Goal: Task Accomplishment & Management: Use online tool/utility

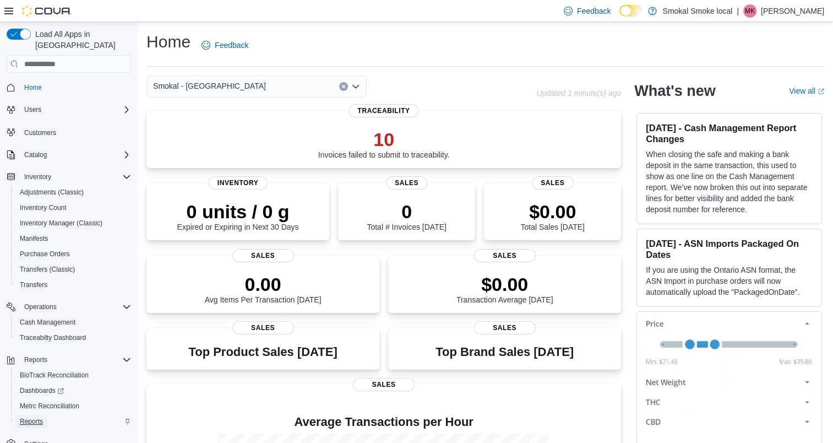
click at [34, 417] on span "Reports" at bounding box center [31, 421] width 23 height 9
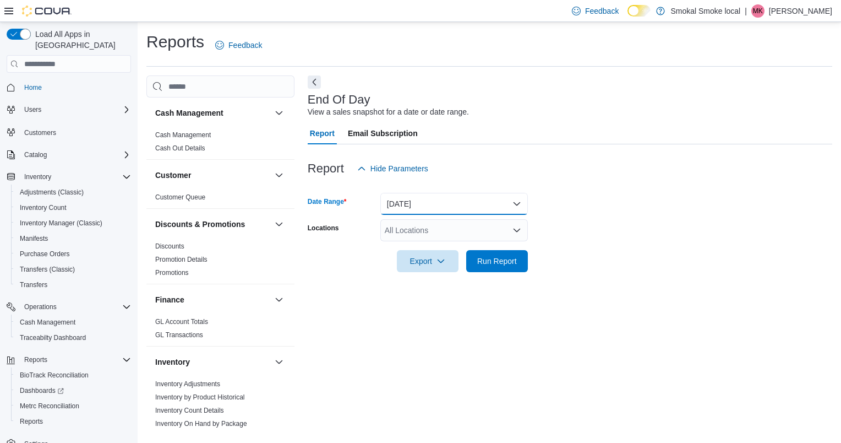
click at [436, 205] on button "[DATE]" at bounding box center [454, 204] width 148 height 22
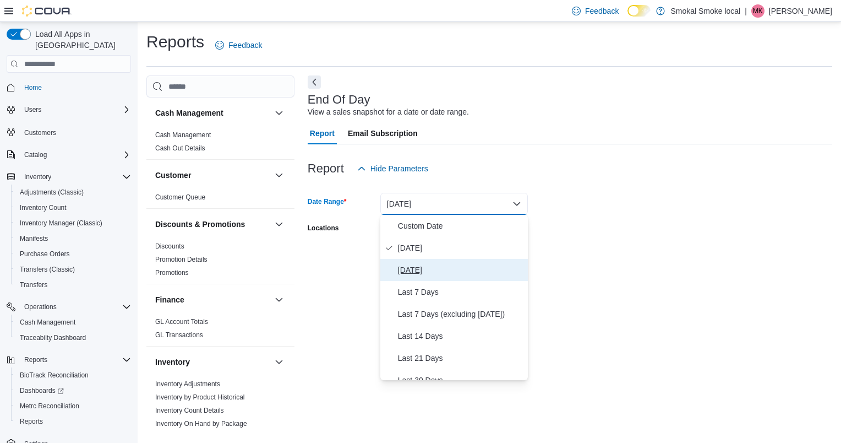
click at [421, 266] on span "[DATE]" at bounding box center [460, 269] width 125 height 13
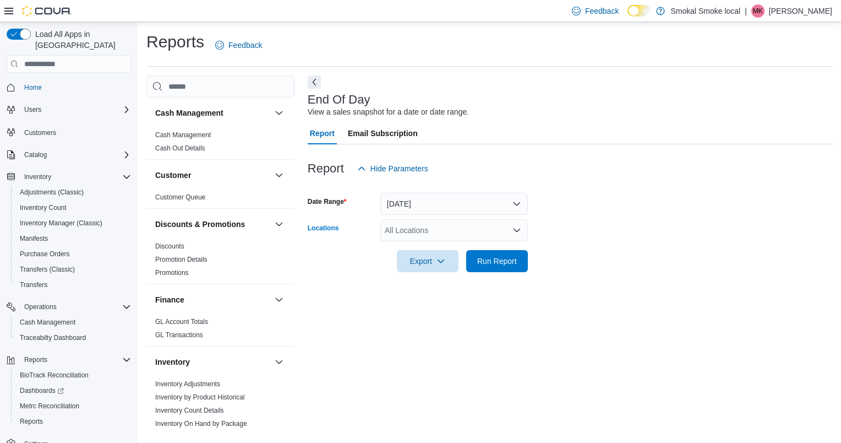
click at [443, 232] on div "All Locations" at bounding box center [454, 230] width 148 height 22
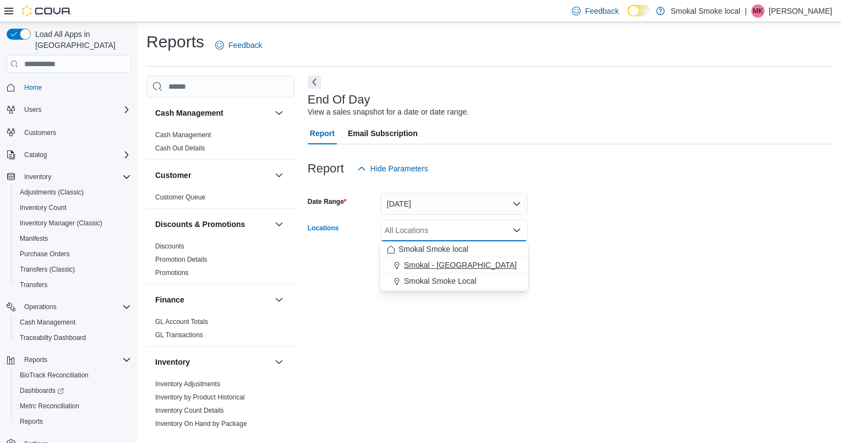
click at [439, 263] on span "Smokal - [GEOGRAPHIC_DATA]" at bounding box center [460, 264] width 113 height 11
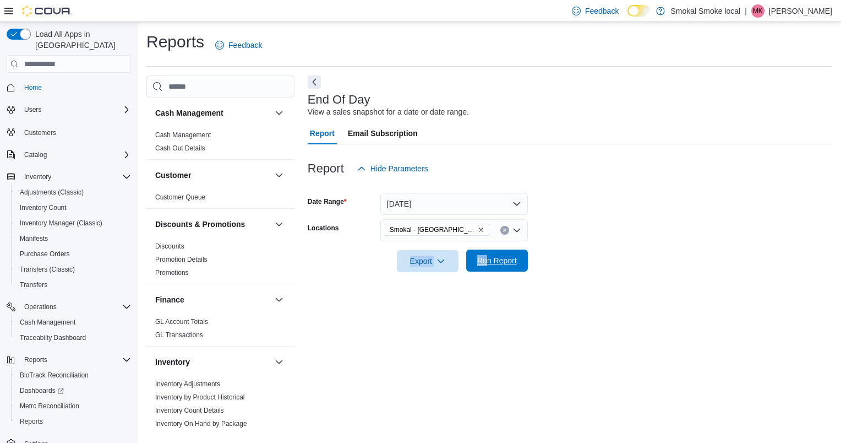
drag, startPoint x: 591, startPoint y: 238, endPoint x: 483, endPoint y: 264, distance: 111.1
click at [483, 264] on form "Date Range [DATE] Locations [GEOGRAPHIC_DATA] - [GEOGRAPHIC_DATA] Export Run Re…" at bounding box center [570, 225] width 525 height 92
click at [483, 264] on span "Run Report" at bounding box center [497, 260] width 40 height 11
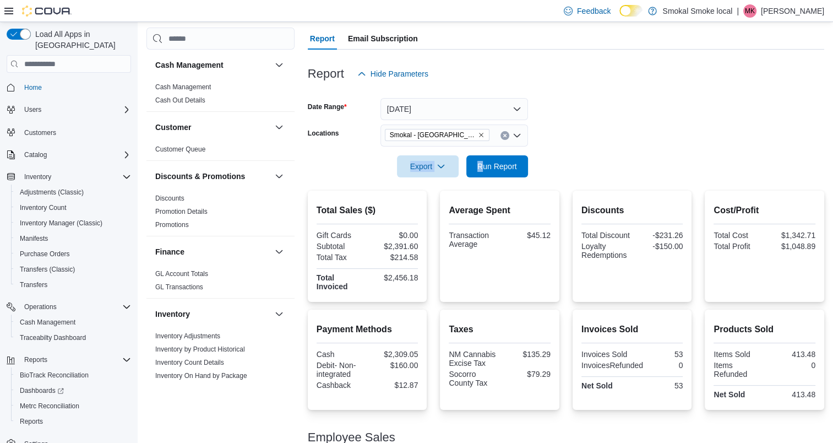
scroll to position [100, 0]
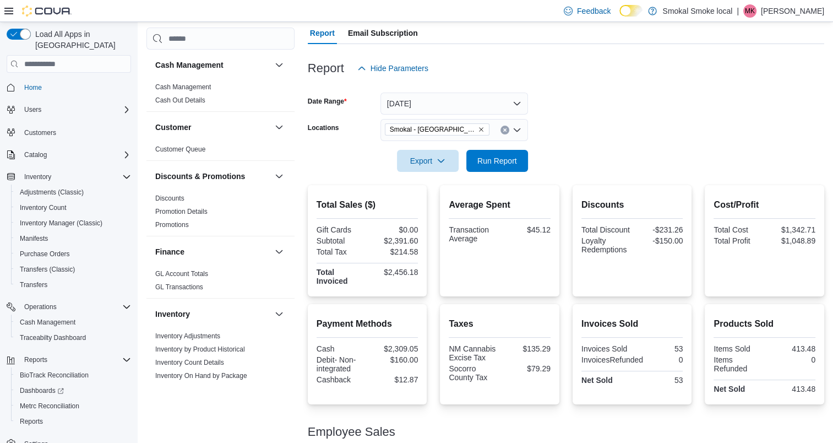
click at [383, 337] on hr at bounding box center [367, 337] width 102 height 1
click at [445, 106] on button "[DATE]" at bounding box center [454, 103] width 148 height 22
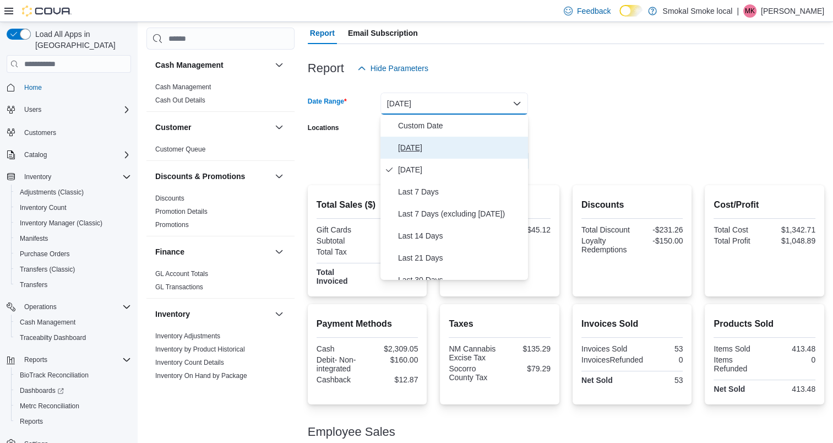
click at [413, 145] on span "[DATE]" at bounding box center [460, 147] width 125 height 13
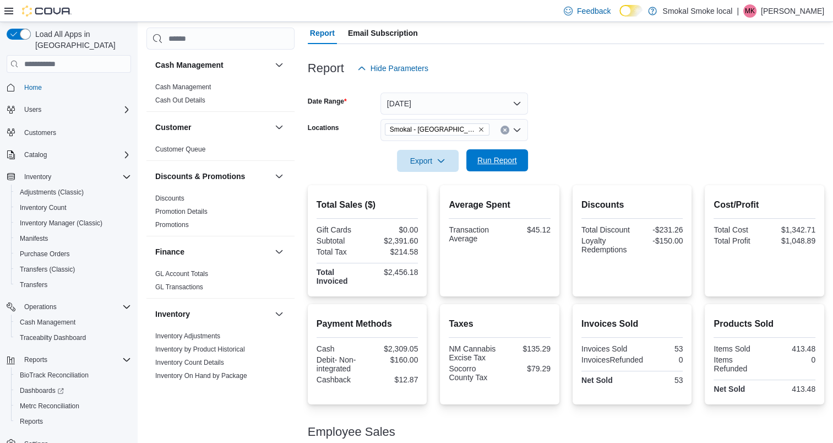
click at [490, 159] on span "Run Report" at bounding box center [497, 160] width 40 height 11
click at [493, 163] on span "Run Report" at bounding box center [497, 160] width 40 height 11
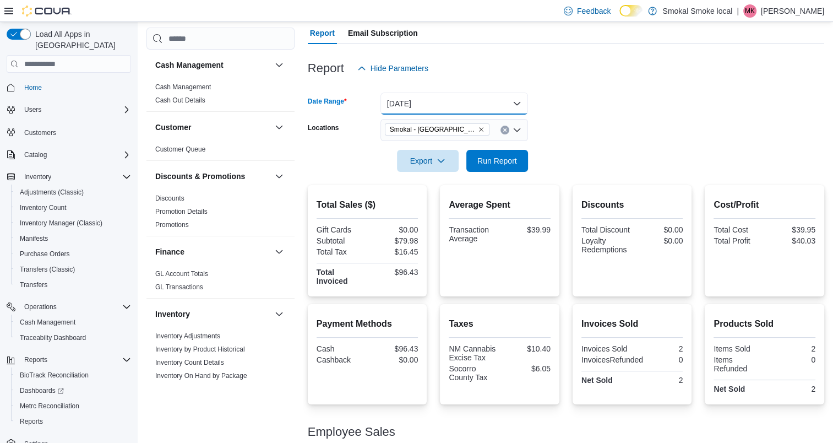
click at [436, 98] on button "[DATE]" at bounding box center [454, 103] width 148 height 22
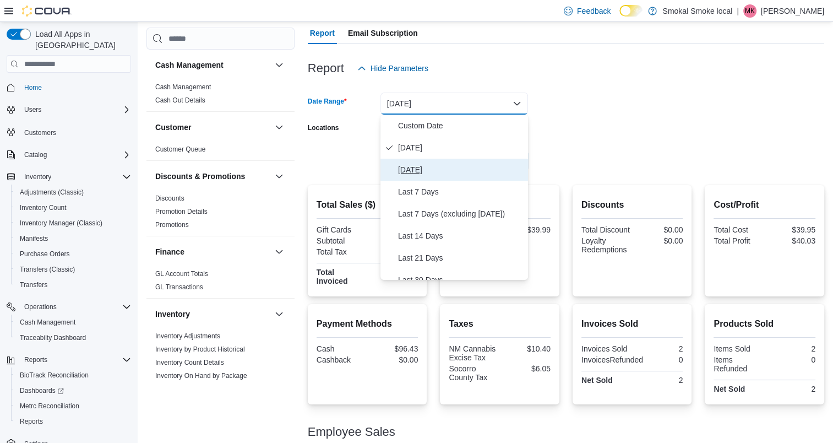
click at [424, 170] on span "[DATE]" at bounding box center [460, 169] width 125 height 13
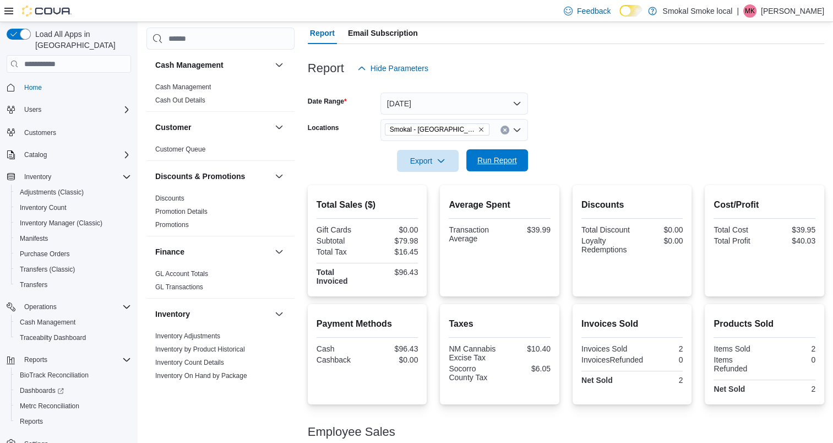
click at [485, 155] on span "Run Report" at bounding box center [497, 160] width 48 height 22
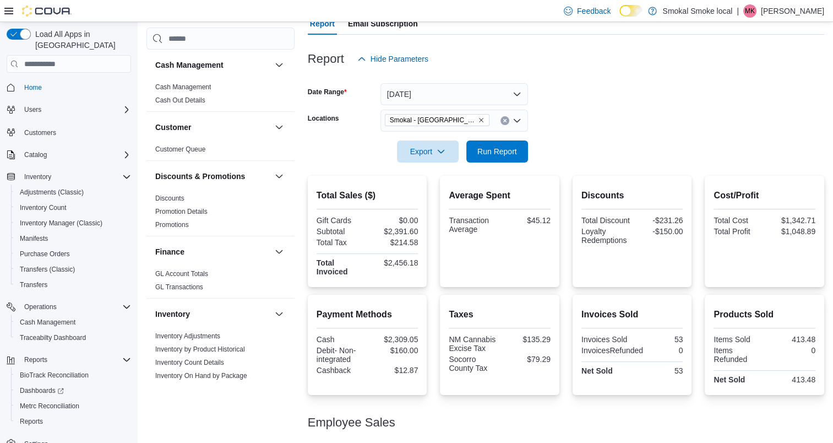
scroll to position [108, 0]
click at [478, 122] on icon "Remove Smokal - Socorro from selection in this group" at bounding box center [481, 121] width 7 height 7
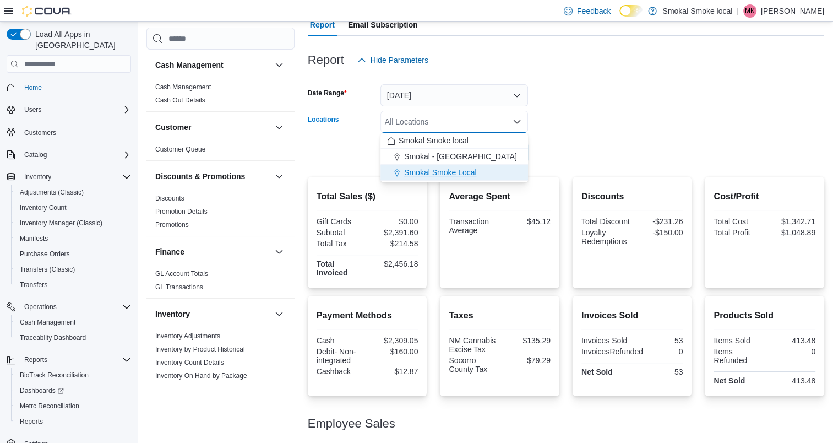
click at [468, 172] on span "Smokal Smoke Local" at bounding box center [440, 172] width 73 height 11
click at [583, 138] on div at bounding box center [566, 137] width 516 height 9
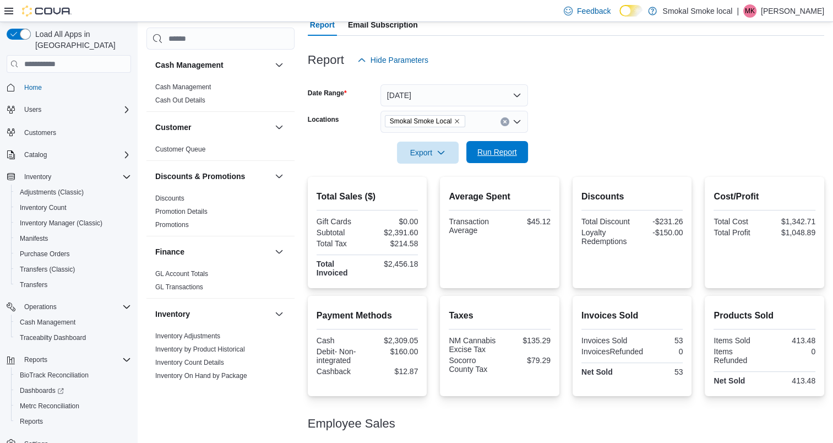
click at [513, 155] on span "Run Report" at bounding box center [497, 151] width 40 height 11
click at [456, 121] on icon "Remove Smokal Smoke Local from selection in this group" at bounding box center [457, 121] width 4 height 4
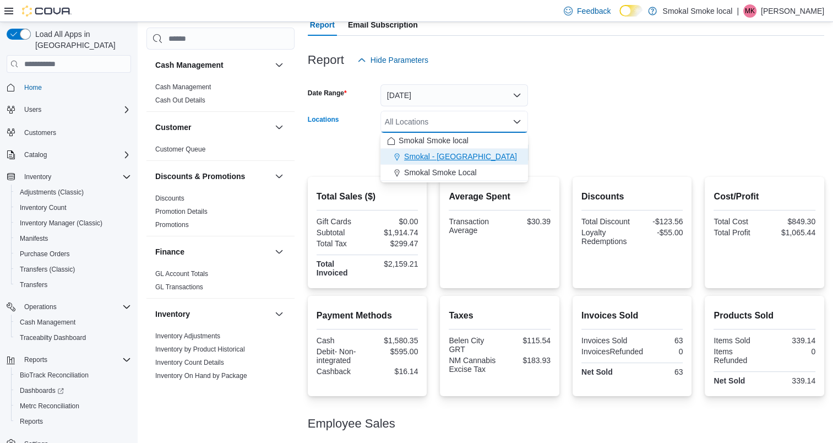
click at [465, 156] on div "Smokal - [GEOGRAPHIC_DATA]" at bounding box center [454, 156] width 134 height 11
click at [597, 139] on div at bounding box center [566, 137] width 516 height 9
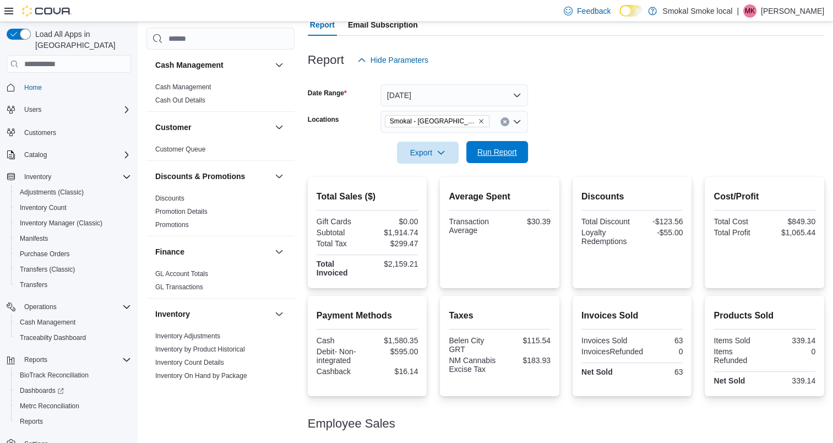
click at [509, 148] on span "Run Report" at bounding box center [497, 151] width 40 height 11
click at [479, 121] on icon "Remove Smokal - Socorro from selection in this group" at bounding box center [481, 121] width 4 height 4
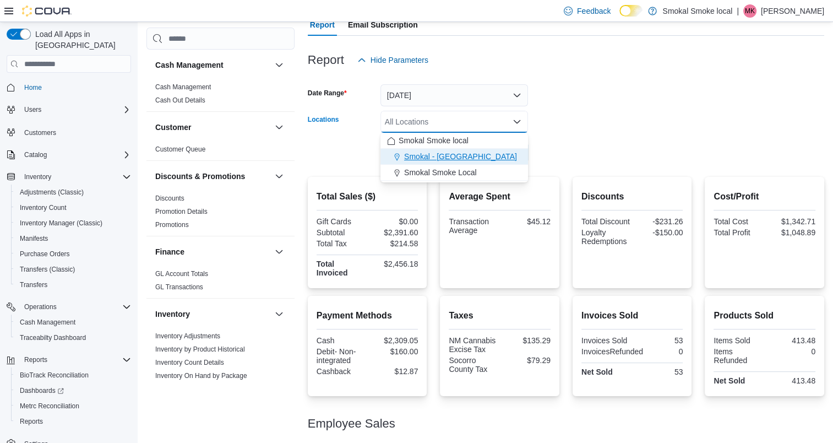
click at [448, 157] on span "Smokal - [GEOGRAPHIC_DATA]" at bounding box center [460, 156] width 113 height 11
click at [588, 123] on form "Date Range [DATE] Locations [GEOGRAPHIC_DATA] - [GEOGRAPHIC_DATA] Combo box. Se…" at bounding box center [566, 117] width 516 height 92
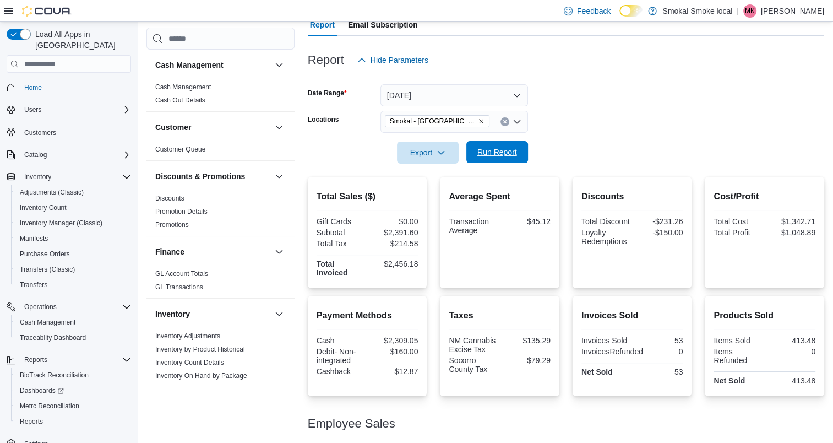
click at [512, 154] on span "Run Report" at bounding box center [497, 151] width 40 height 11
click at [447, 94] on button "[DATE]" at bounding box center [454, 95] width 148 height 22
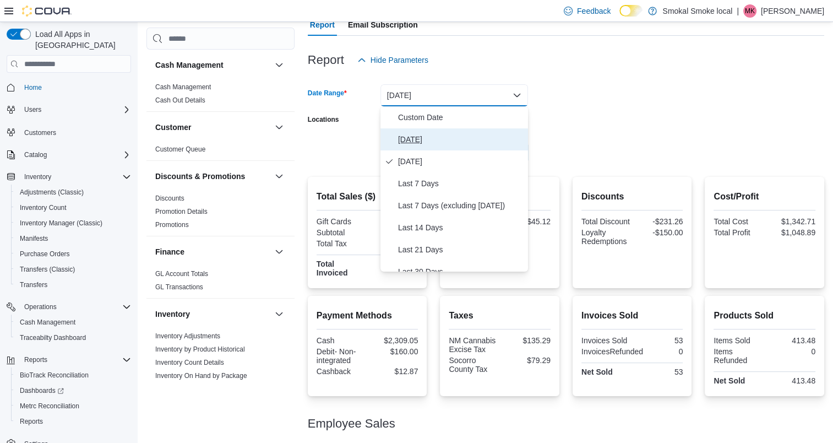
click at [421, 139] on span "[DATE]" at bounding box center [460, 139] width 125 height 13
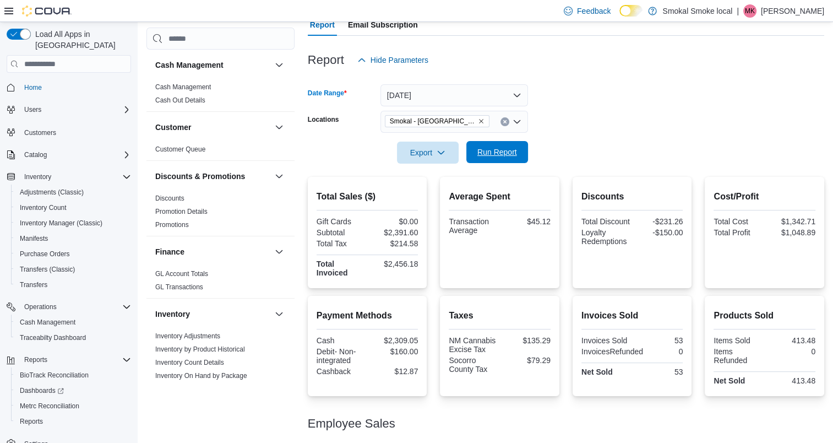
click at [503, 152] on span "Run Report" at bounding box center [497, 151] width 40 height 11
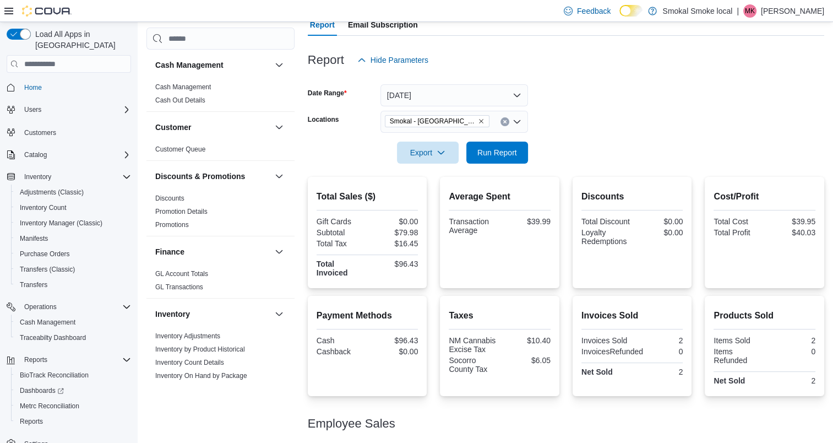
click at [479, 121] on icon "Remove Smokal - Socorro from selection in this group" at bounding box center [481, 121] width 4 height 4
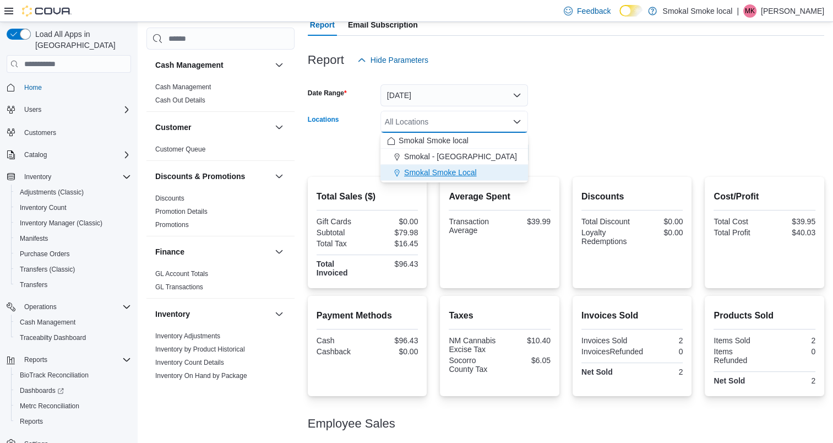
click at [467, 171] on span "Smokal Smoke Local" at bounding box center [440, 172] width 73 height 11
click at [577, 139] on div at bounding box center [566, 137] width 516 height 9
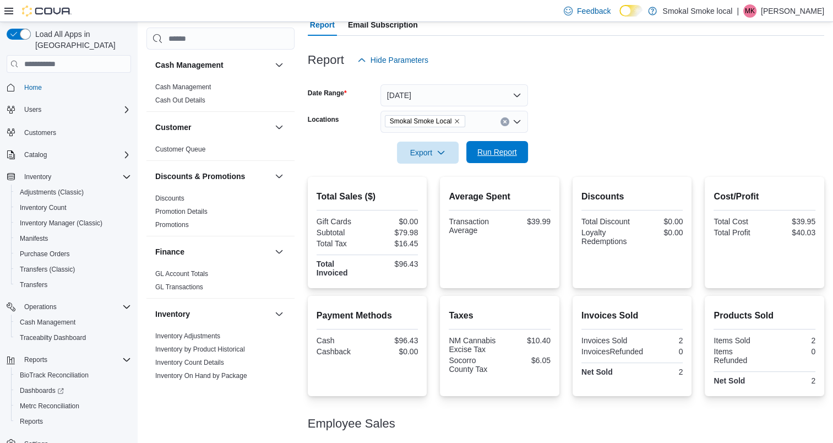
click at [499, 158] on span "Run Report" at bounding box center [497, 152] width 48 height 22
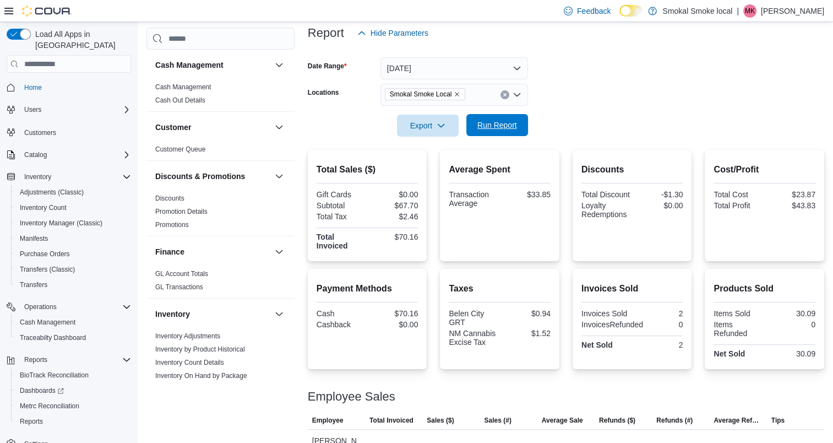
scroll to position [167, 0]
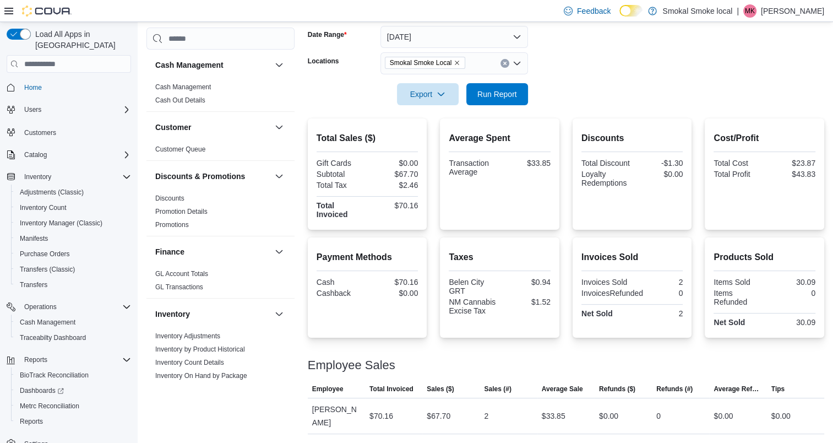
click at [456, 62] on icon "Remove Smokal Smoke Local from selection in this group" at bounding box center [457, 63] width 4 height 4
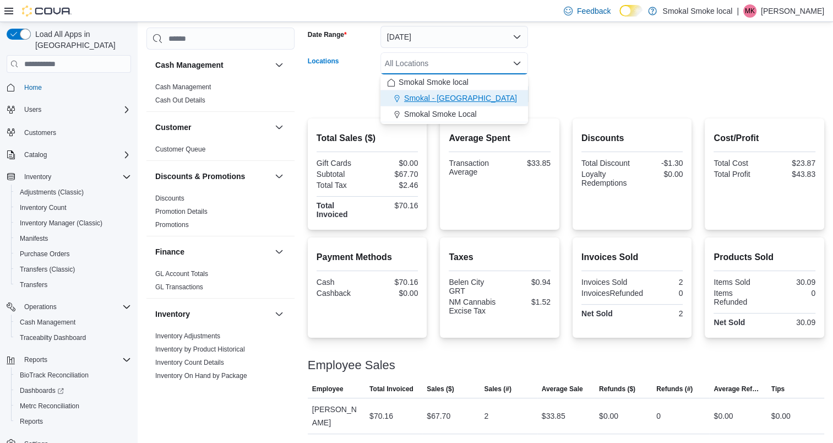
click at [451, 102] on span "Smokal - [GEOGRAPHIC_DATA]" at bounding box center [460, 97] width 113 height 11
click at [600, 93] on form "Date Range [DATE] Locations [GEOGRAPHIC_DATA] - [GEOGRAPHIC_DATA] Combo box. Se…" at bounding box center [566, 59] width 516 height 92
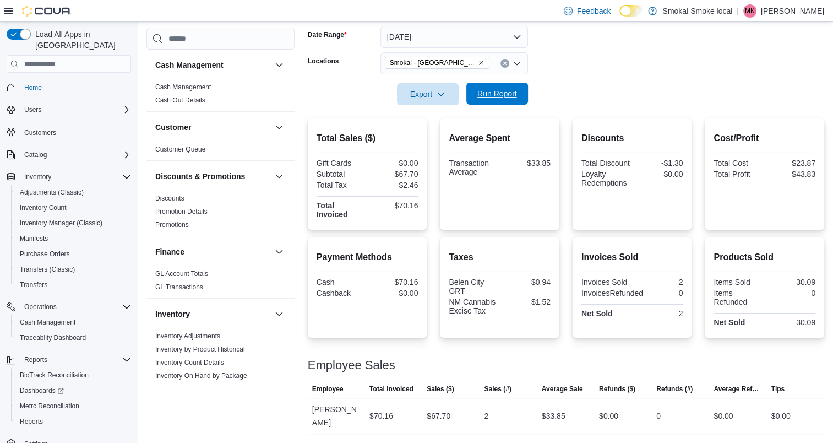
click at [499, 92] on span "Run Report" at bounding box center [497, 93] width 40 height 11
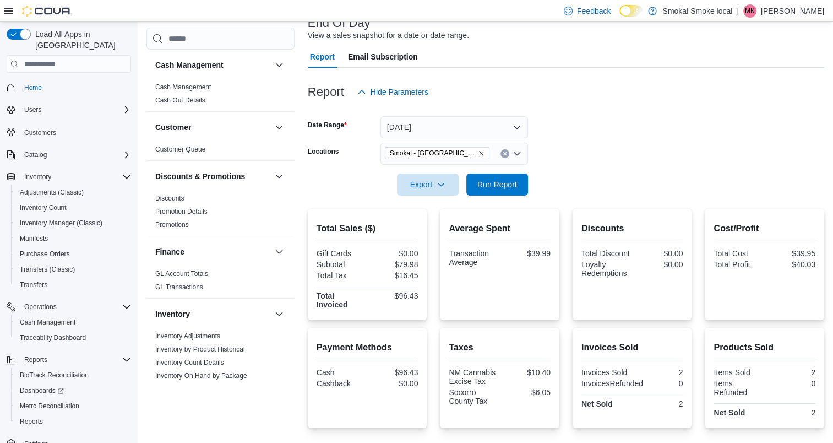
scroll to position [76, 0]
click at [490, 192] on span "Run Report" at bounding box center [497, 184] width 48 height 22
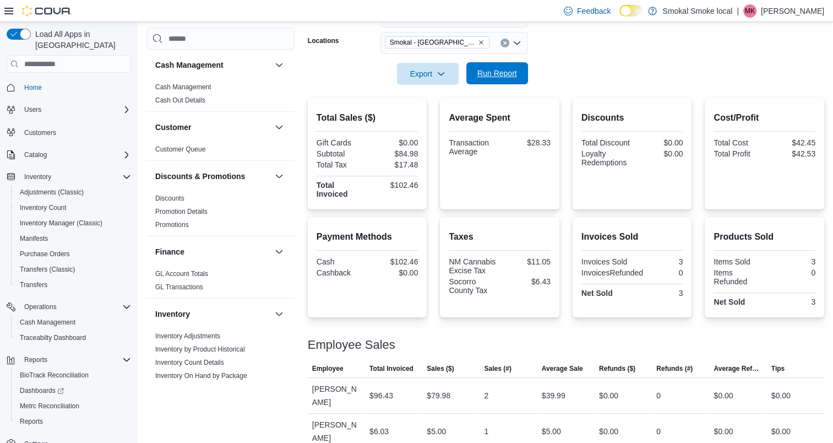
scroll to position [189, 0]
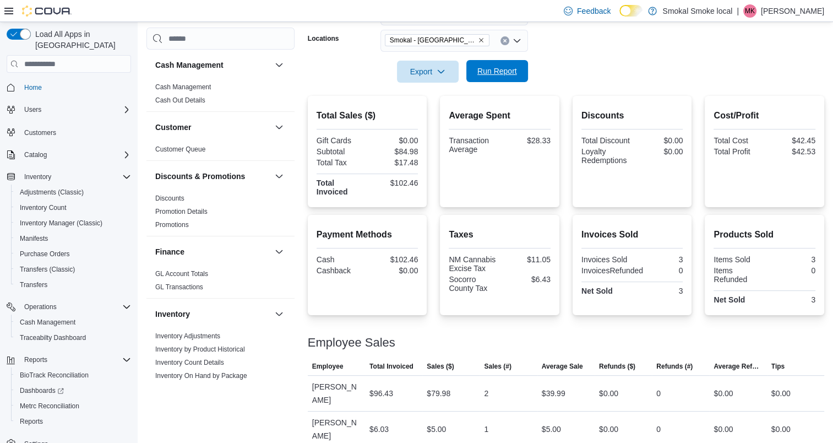
click at [498, 68] on span "Run Report" at bounding box center [497, 70] width 40 height 11
click at [514, 75] on span "Run Report" at bounding box center [497, 70] width 40 height 11
click at [478, 40] on icon "Remove Smokal - Socorro from selection in this group" at bounding box center [481, 40] width 7 height 7
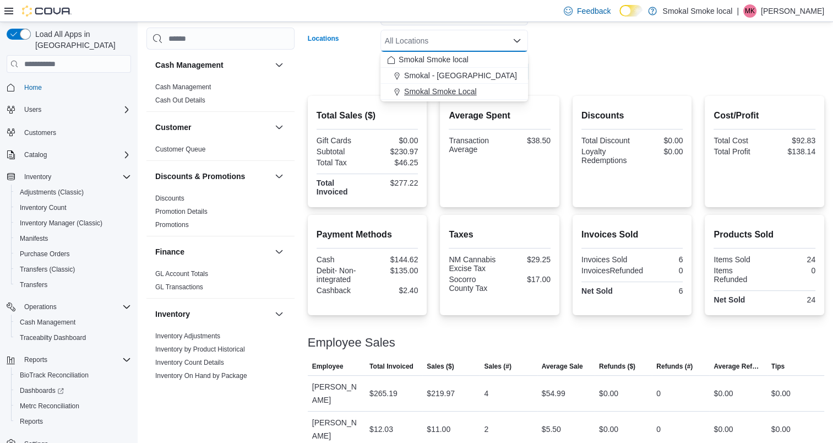
click at [446, 90] on span "Smokal Smoke Local" at bounding box center [440, 91] width 73 height 11
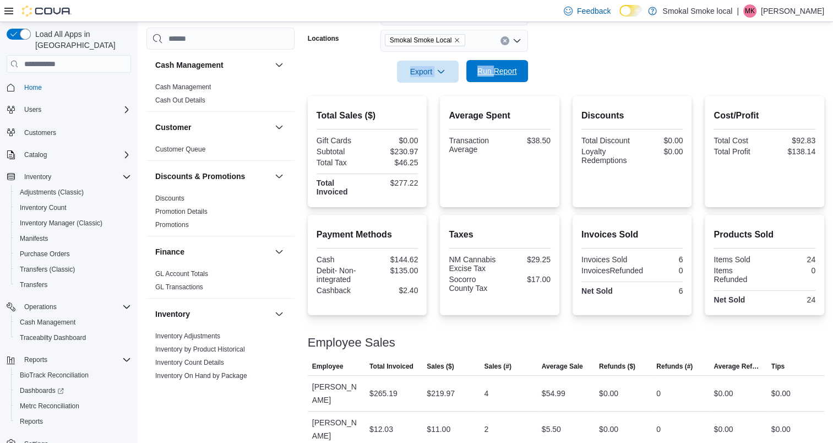
drag, startPoint x: 581, startPoint y: 52, endPoint x: 494, endPoint y: 72, distance: 89.3
click at [494, 72] on form "Date Range [DATE] Locations [GEOGRAPHIC_DATA] Smoke Local Export Run Report" at bounding box center [566, 36] width 516 height 92
click at [494, 72] on span "Run Report" at bounding box center [497, 70] width 40 height 11
click at [456, 39] on icon "Remove Smokal Smoke Local from selection in this group" at bounding box center [457, 40] width 7 height 7
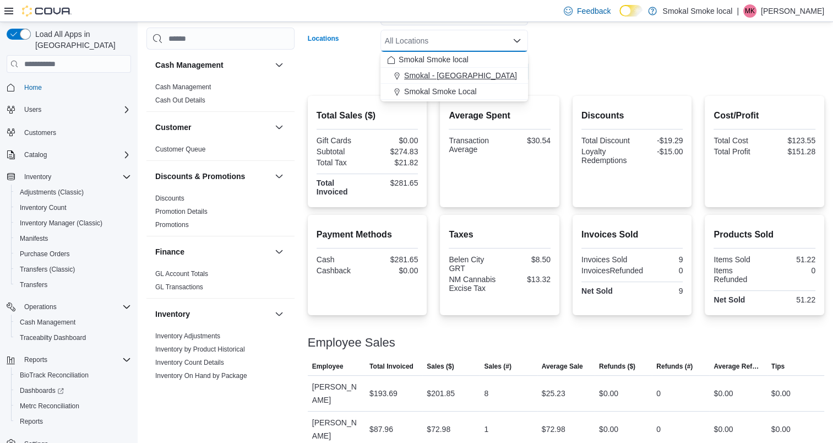
click at [444, 75] on span "Smokal - [GEOGRAPHIC_DATA]" at bounding box center [460, 75] width 113 height 11
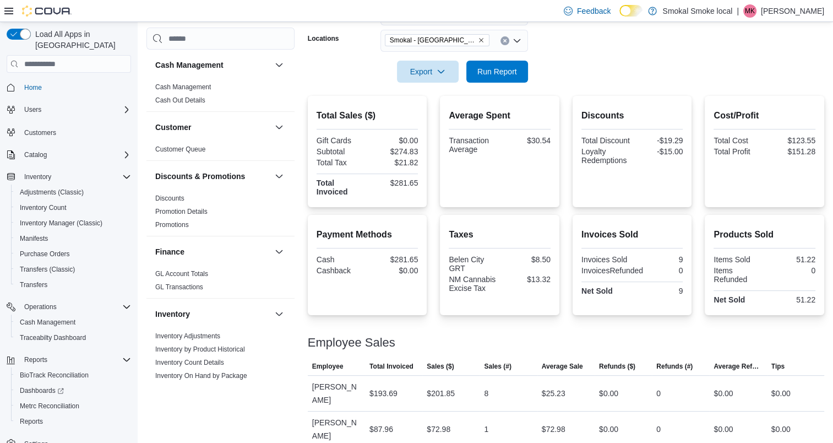
click at [566, 54] on div at bounding box center [566, 56] width 516 height 9
click at [487, 75] on span "Run Report" at bounding box center [497, 70] width 40 height 11
